Goal: Task Accomplishment & Management: Manage account settings

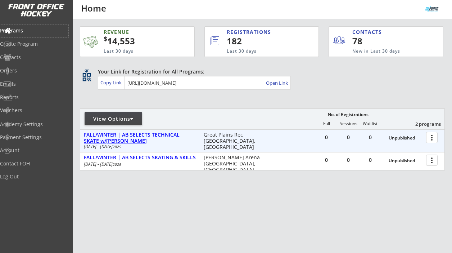
click at [150, 135] on div "FALL/WINTER | AB SELECTS TECHNICAL SKATE w/Candice Behm" at bounding box center [140, 138] width 112 height 12
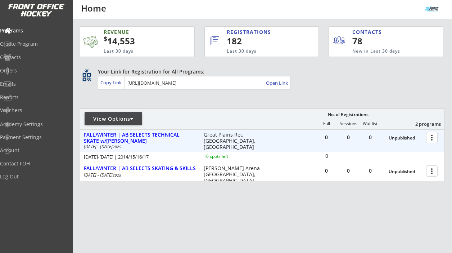
click at [433, 138] on div at bounding box center [433, 137] width 13 height 13
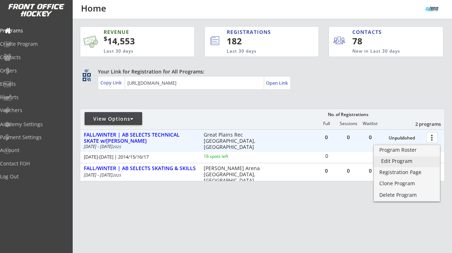
click at [411, 161] on div "Edit Program" at bounding box center [406, 160] width 51 height 5
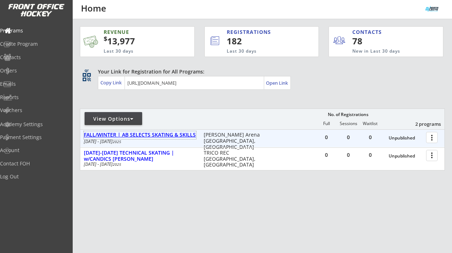
click at [148, 135] on div "FALL/WINTER | AB SELECTS SKATING & SKILLS" at bounding box center [140, 135] width 112 height 6
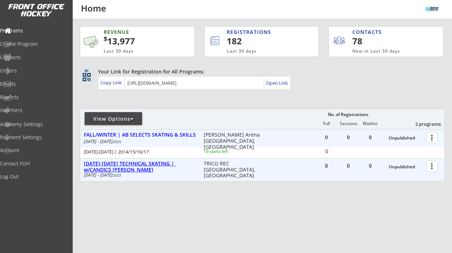
click at [145, 161] on div "DEC 26-28 TECHNICAL SKATING | w/CANDICS BEHM" at bounding box center [140, 167] width 112 height 12
click at [32, 29] on div "Programs" at bounding box center [34, 30] width 65 height 5
click at [28, 176] on div "Log Out" at bounding box center [34, 176] width 65 height 5
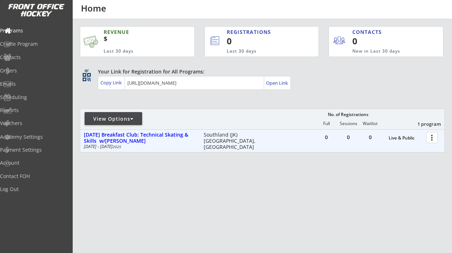
click at [433, 142] on div at bounding box center [433, 137] width 13 height 13
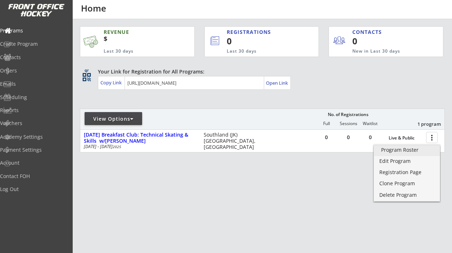
click at [391, 159] on div "Edit Program" at bounding box center [406, 160] width 55 height 5
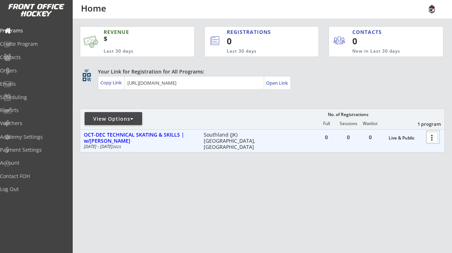
click at [431, 136] on div at bounding box center [433, 137] width 13 height 13
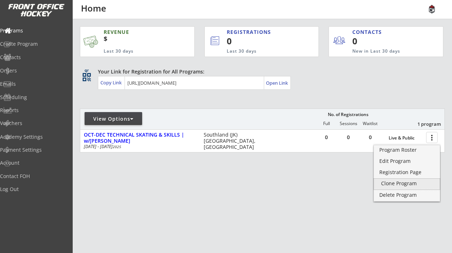
click at [408, 184] on div "Clone Program" at bounding box center [406, 183] width 51 height 5
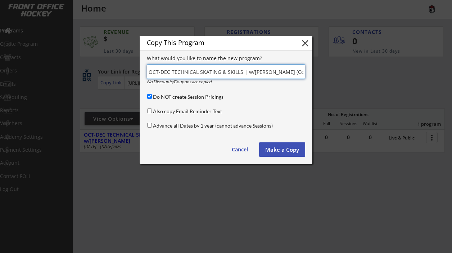
click at [192, 75] on input "input" at bounding box center [226, 71] width 158 height 14
paste input "DEC 26-28 TECHNICAL SKATING | w/CANDICS BEHM"
type input "DEC 26-28 TECHNICAL SKATING | w/CANDICS BEHM"
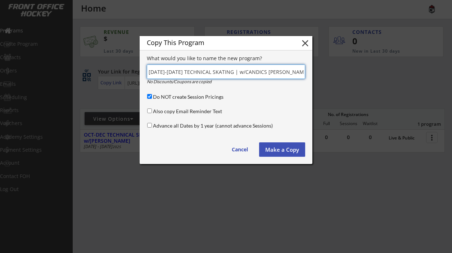
click at [150, 97] on input "Do NOT create Session Pricings" at bounding box center [149, 96] width 5 height 5
checkbox input "false"
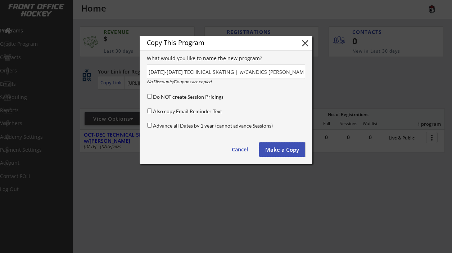
click at [276, 150] on button "Make a Copy" at bounding box center [282, 149] width 46 height 14
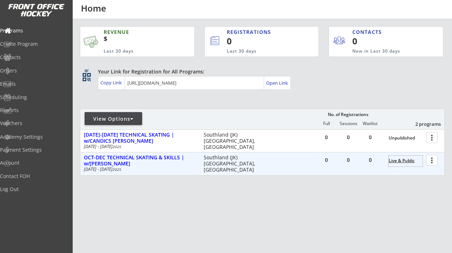
click at [403, 162] on div "Live & Public" at bounding box center [406, 160] width 34 height 5
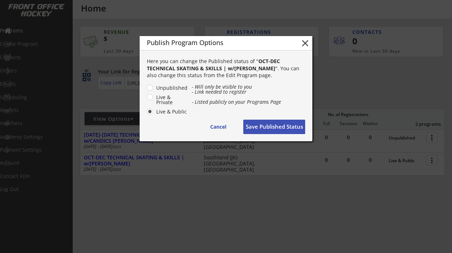
click at [176, 86] on label "Unpublished" at bounding box center [171, 87] width 34 height 5
click at [146, 86] on input "Unpublished" at bounding box center [143, 87] width 5 height 5
radio input "true"
click at [265, 123] on button "Save Published Status" at bounding box center [274, 127] width 62 height 14
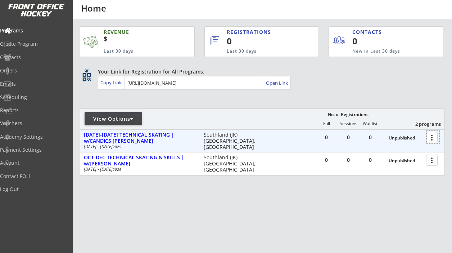
click at [431, 138] on div at bounding box center [433, 137] width 13 height 13
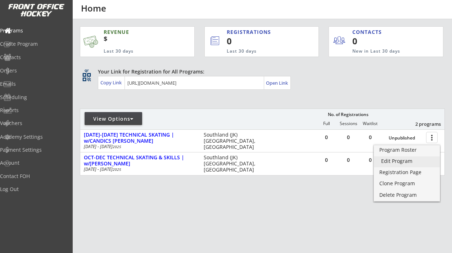
click at [397, 162] on div "Edit Program" at bounding box center [406, 160] width 51 height 5
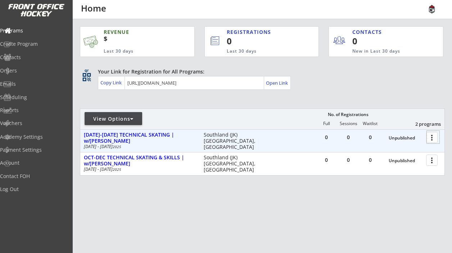
click at [433, 134] on div at bounding box center [433, 137] width 13 height 13
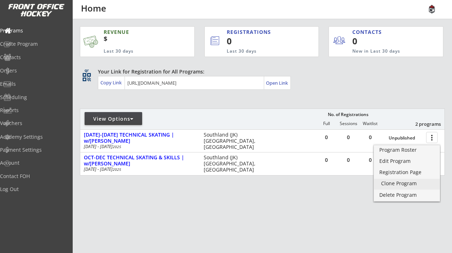
click at [408, 186] on div "Clone Program" at bounding box center [406, 183] width 51 height 5
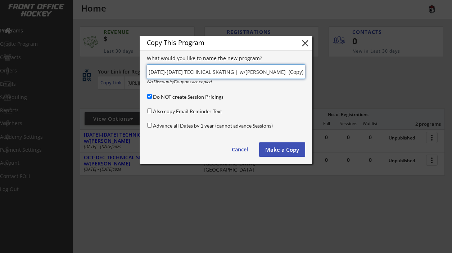
click at [203, 68] on input "input" at bounding box center [226, 71] width 158 height 14
paste input "[DATE]-[DATE] ELITE SKILLS & SMALL AREA GAMES | w/[PERSON_NAME]"
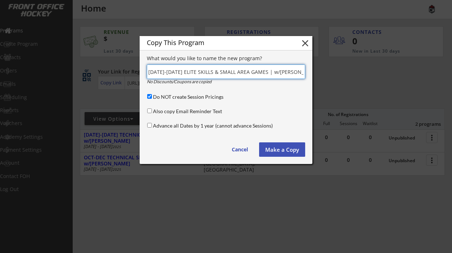
type input "[DATE]-[DATE] ELITE SKILLS & SMALL AREA GAMES | w/[PERSON_NAME]"
click at [150, 97] on input "Do NOT create Session Pricings" at bounding box center [149, 96] width 5 height 5
checkbox input "false"
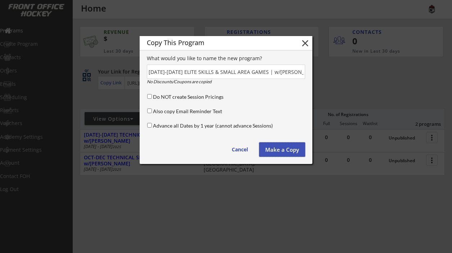
click at [280, 149] on button "Make a Copy" at bounding box center [282, 149] width 46 height 14
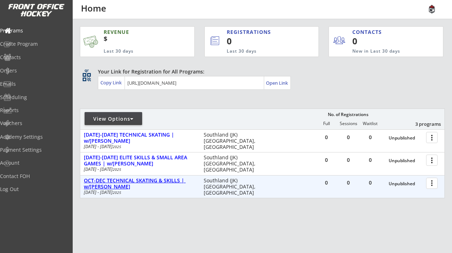
click at [154, 182] on div "OCT-DEC TECHNICAL SKATING & SKILLS | w/[PERSON_NAME]" at bounding box center [140, 183] width 112 height 12
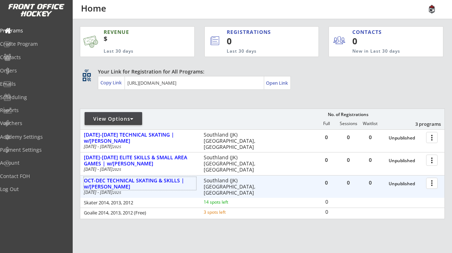
click at [433, 184] on div at bounding box center [433, 182] width 13 height 13
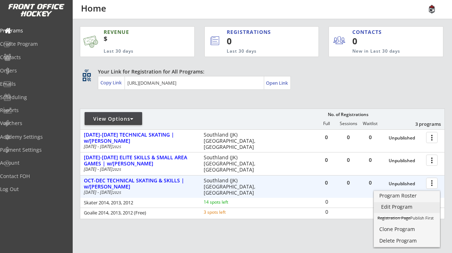
click at [409, 206] on div "Edit Program" at bounding box center [406, 206] width 51 height 5
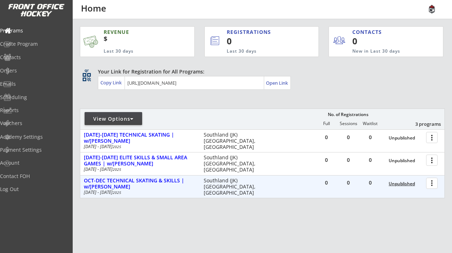
click at [397, 183] on div "Unpublished" at bounding box center [406, 183] width 34 height 5
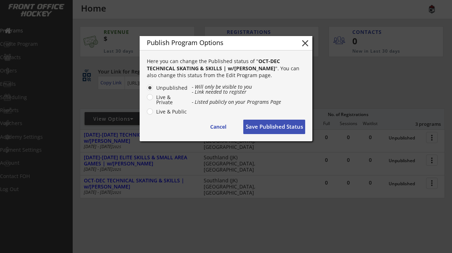
click at [171, 111] on label "Live & Public" at bounding box center [171, 111] width 34 height 5
click at [146, 90] on input "Live & Public" at bounding box center [143, 87] width 5 height 5
radio input "true"
click at [269, 131] on button "Save Published Status" at bounding box center [274, 127] width 62 height 14
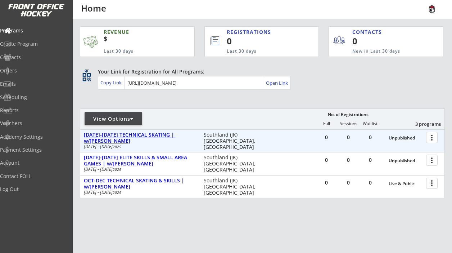
click at [166, 134] on div "[DATE]-[DATE] TECHNICAL SKATING | w/[PERSON_NAME]" at bounding box center [140, 138] width 112 height 12
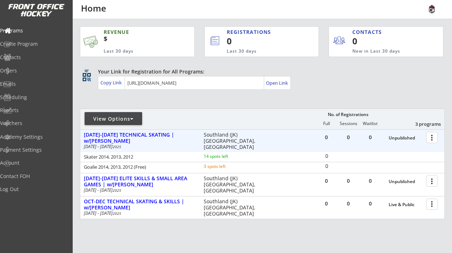
click at [432, 138] on div at bounding box center [433, 137] width 13 height 13
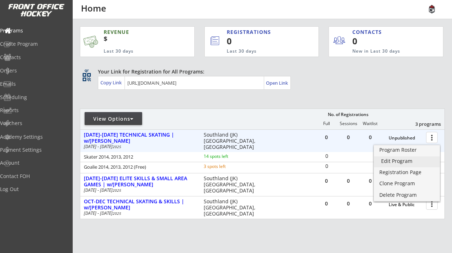
click at [417, 161] on div "Edit Program" at bounding box center [406, 160] width 51 height 5
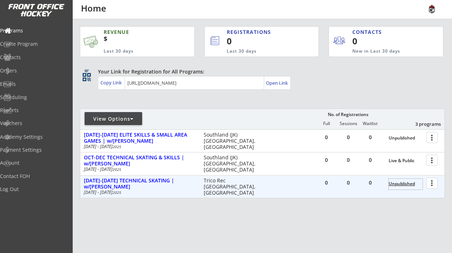
click at [404, 184] on div "Unpublished" at bounding box center [406, 183] width 34 height 5
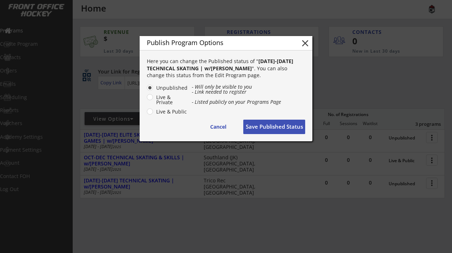
click at [172, 111] on label "Live & Public" at bounding box center [171, 111] width 34 height 5
click at [146, 90] on input "Live & Public" at bounding box center [143, 87] width 5 height 5
radio input "true"
click at [269, 128] on button "Save Published Status" at bounding box center [274, 127] width 62 height 14
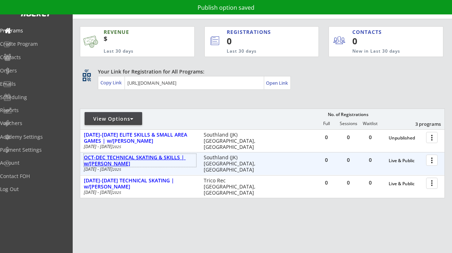
click at [168, 156] on div "OCT-DEC TECHNICAL SKATING & SKILLS | w/[PERSON_NAME]" at bounding box center [140, 160] width 112 height 12
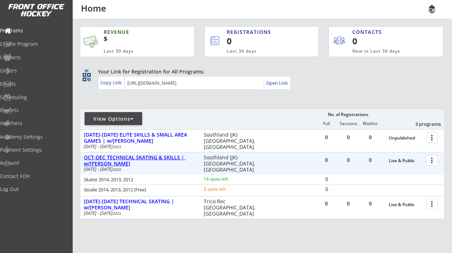
click at [168, 156] on div "OCT-DEC TECHNICAL SKATING & SKILLS | w/[PERSON_NAME]" at bounding box center [140, 160] width 112 height 12
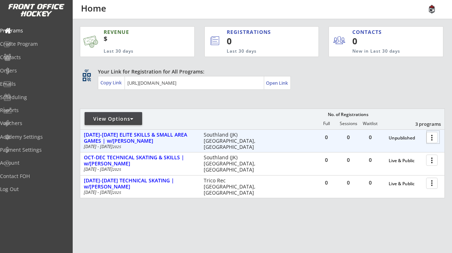
click at [436, 139] on div at bounding box center [433, 137] width 13 height 13
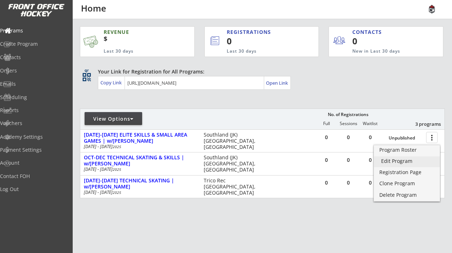
click at [402, 163] on div "Edit Program" at bounding box center [406, 160] width 51 height 5
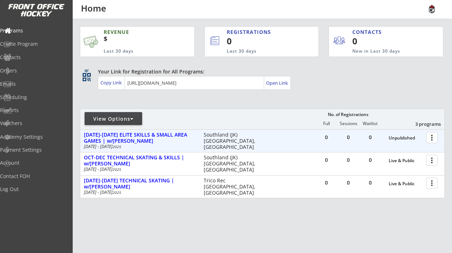
click at [438, 137] on div at bounding box center [433, 137] width 13 height 13
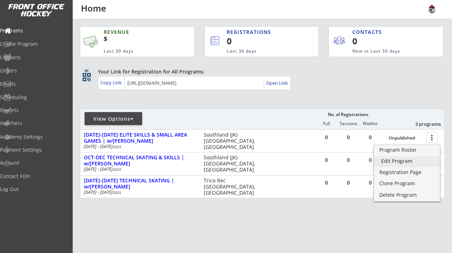
click at [419, 165] on link "Edit Program" at bounding box center [407, 161] width 66 height 11
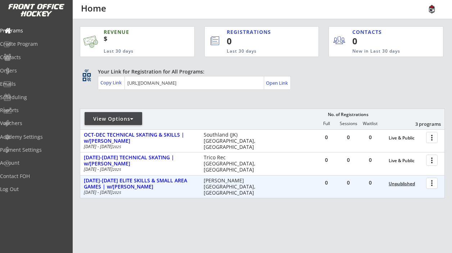
click at [401, 184] on div "Unpublished" at bounding box center [406, 183] width 34 height 5
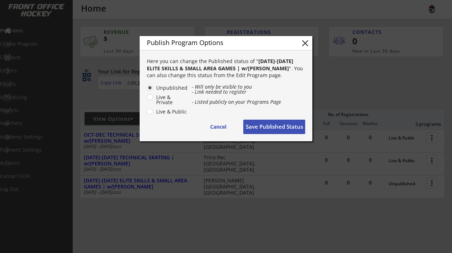
click at [176, 111] on label "Live & Public" at bounding box center [171, 111] width 34 height 5
click at [146, 90] on input "Live & Public" at bounding box center [143, 87] width 5 height 5
radio input "true"
click at [255, 121] on button "Save Published Status" at bounding box center [274, 127] width 62 height 14
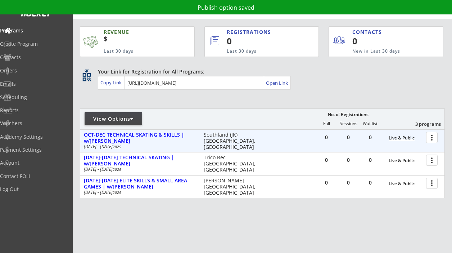
click at [409, 135] on div "Live & Public" at bounding box center [406, 137] width 34 height 5
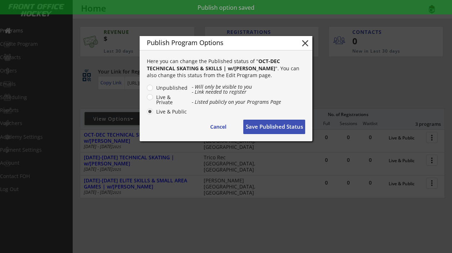
click at [274, 123] on button "Save Published Status" at bounding box center [274, 127] width 62 height 14
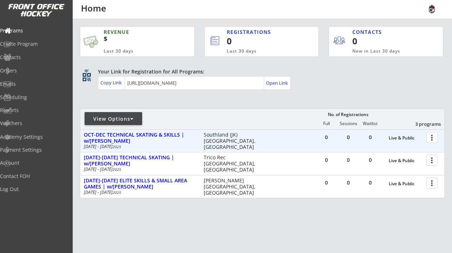
click at [435, 140] on div at bounding box center [433, 137] width 13 height 13
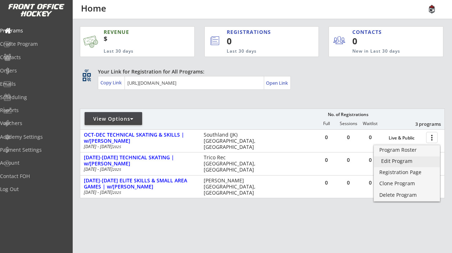
click at [404, 161] on div "Edit Program" at bounding box center [406, 160] width 51 height 5
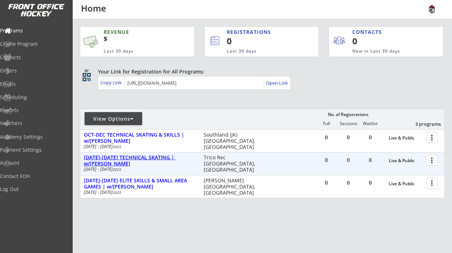
click at [144, 157] on div "[DATE]-[DATE] TECHNICAL SKATING | w/[PERSON_NAME]" at bounding box center [140, 160] width 112 height 12
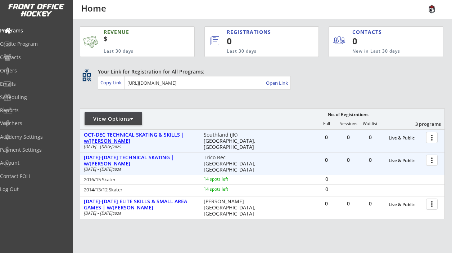
click at [173, 134] on div "OCT-DEC TECHNICAL SKATING & SKILLS | w/[PERSON_NAME]" at bounding box center [140, 138] width 112 height 12
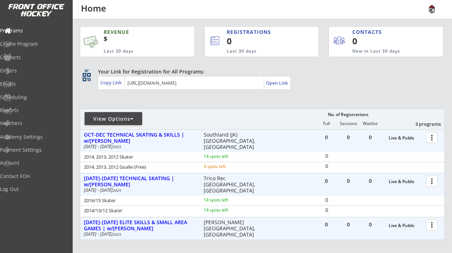
click at [219, 224] on div "[PERSON_NAME] [GEOGRAPHIC_DATA], [GEOGRAPHIC_DATA]" at bounding box center [232, 228] width 57 height 18
click at [188, 221] on div "[DATE]-[DATE] ELITE SKILLS & SMALL AREA GAMES | w/[PERSON_NAME]" at bounding box center [140, 225] width 112 height 12
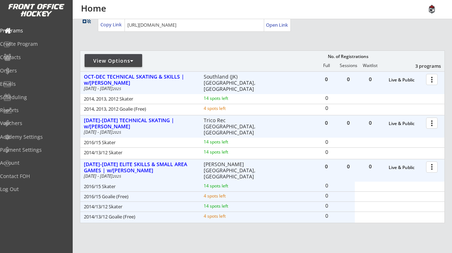
scroll to position [59, 0]
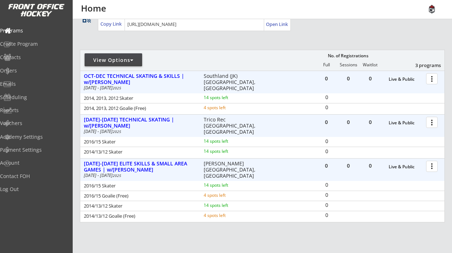
click at [431, 122] on div at bounding box center [433, 122] width 13 height 13
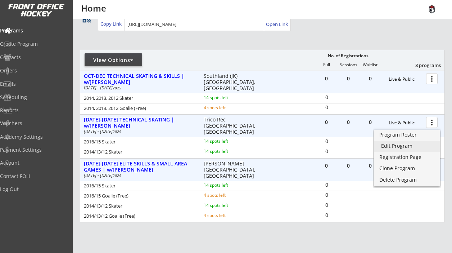
click at [399, 147] on div "Edit Program" at bounding box center [406, 145] width 51 height 5
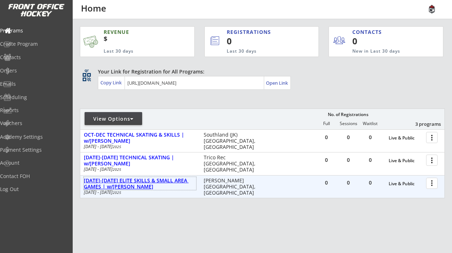
click at [139, 179] on div "[DATE]-[DATE] ELITE SKILLS & SMALL AREA GAMES | w/[PERSON_NAME]" at bounding box center [140, 183] width 112 height 12
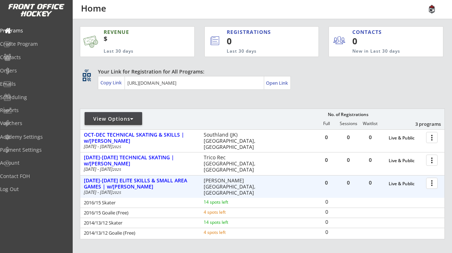
click at [429, 181] on div at bounding box center [433, 182] width 13 height 13
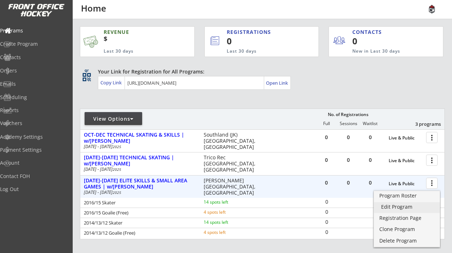
click at [419, 204] on div "Edit Program" at bounding box center [406, 206] width 51 height 5
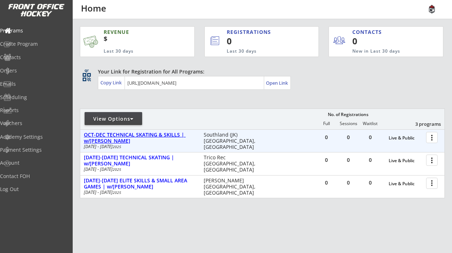
click at [172, 135] on div "OCT-DEC TECHNICAL SKATING & SKILLS | w/[PERSON_NAME]" at bounding box center [140, 138] width 112 height 12
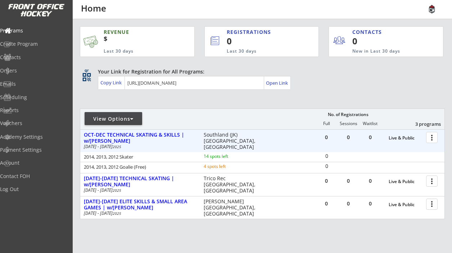
click at [433, 137] on div at bounding box center [433, 137] width 13 height 13
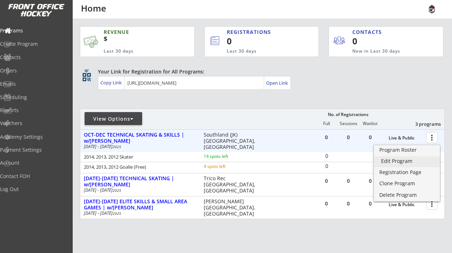
click at [402, 161] on div "Edit Program" at bounding box center [406, 160] width 51 height 5
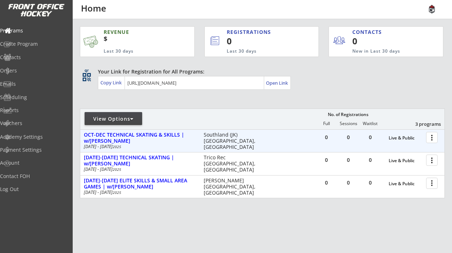
click at [435, 138] on div at bounding box center [433, 137] width 13 height 13
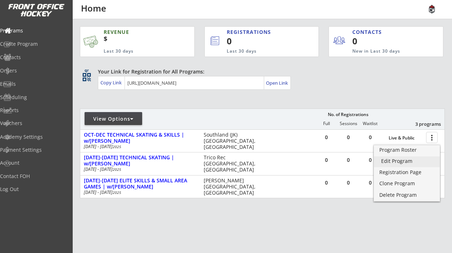
click at [410, 159] on div "Edit Program" at bounding box center [406, 160] width 51 height 5
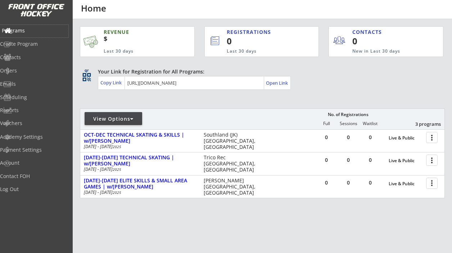
click at [35, 30] on div "Programs" at bounding box center [34, 30] width 65 height 5
click at [32, 32] on div "Programs" at bounding box center [34, 30] width 65 height 5
click at [23, 26] on div "Programs" at bounding box center [34, 31] width 68 height 13
